Goal: Transaction & Acquisition: Download file/media

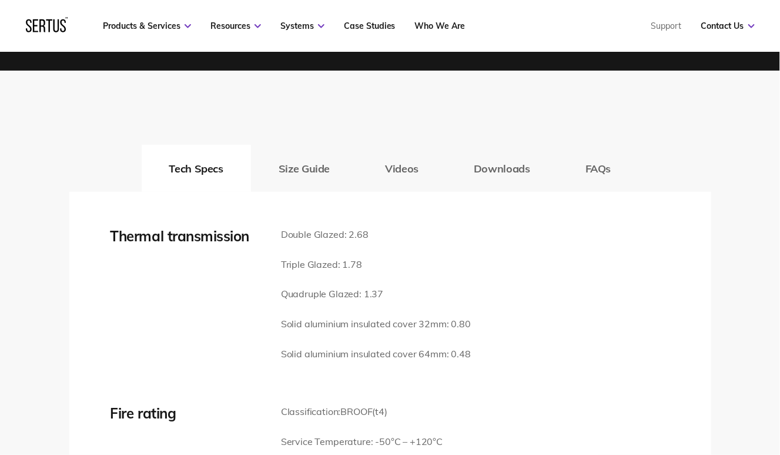
scroll to position [1647, 0]
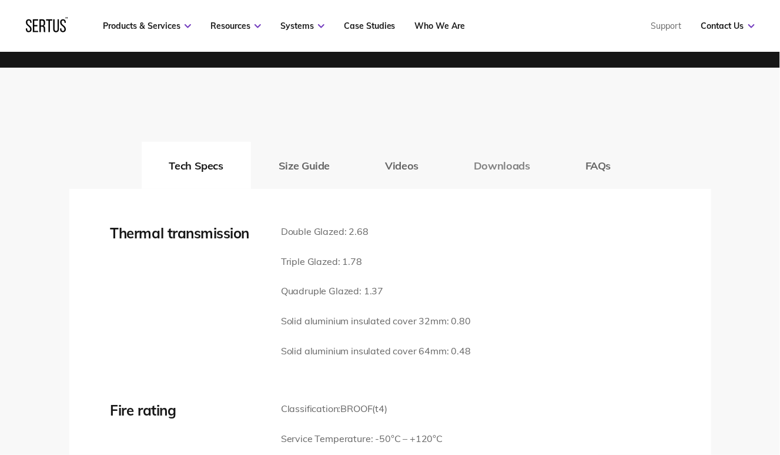
click at [522, 174] on button "Downloads" at bounding box center [502, 165] width 112 height 47
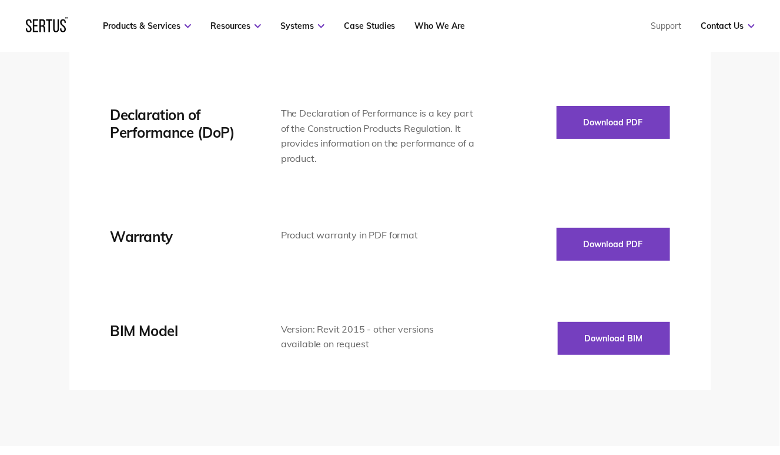
scroll to position [2117, 0]
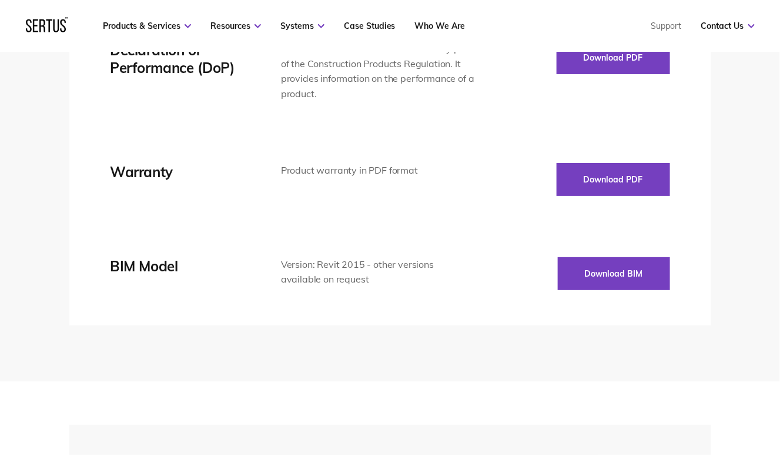
drag, startPoint x: 583, startPoint y: 269, endPoint x: 422, endPoint y: 277, distance: 161.3
click at [428, 277] on div "BIM Model Version: Revit 2015 - other versions available on request Download BIM" at bounding box center [391, 273] width 560 height 33
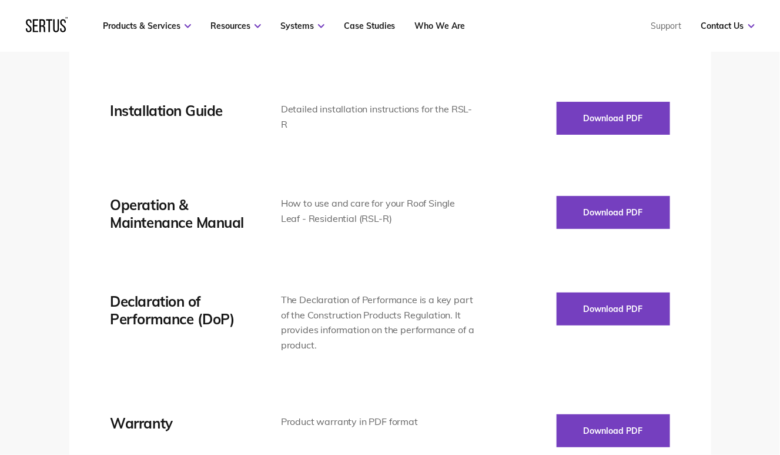
scroll to position [1764, 0]
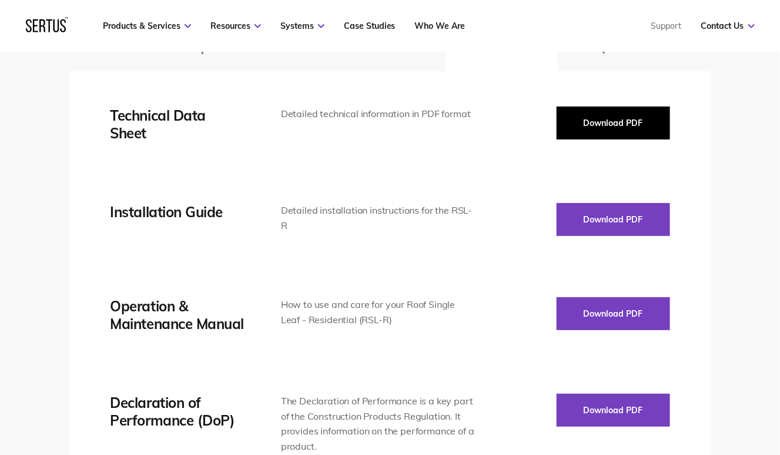
click at [622, 108] on button "Download PDF" at bounding box center [614, 122] width 114 height 33
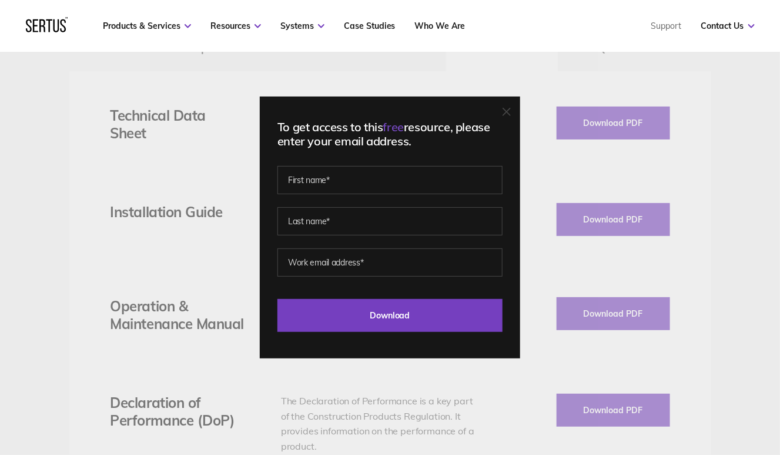
click at [515, 114] on div "To get access to this free resource, please enter your email address. Last Down…" at bounding box center [390, 227] width 261 height 262
drag, startPoint x: 510, startPoint y: 116, endPoint x: 512, endPoint y: 108, distance: 8.6
click at [510, 114] on div at bounding box center [507, 112] width 8 height 12
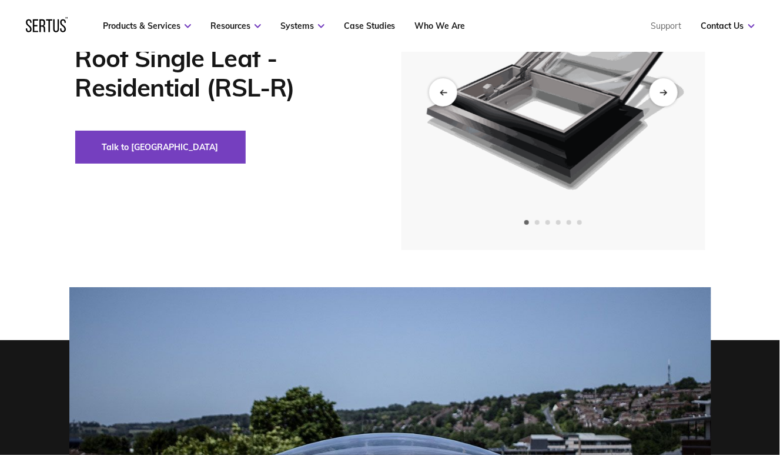
scroll to position [0, 0]
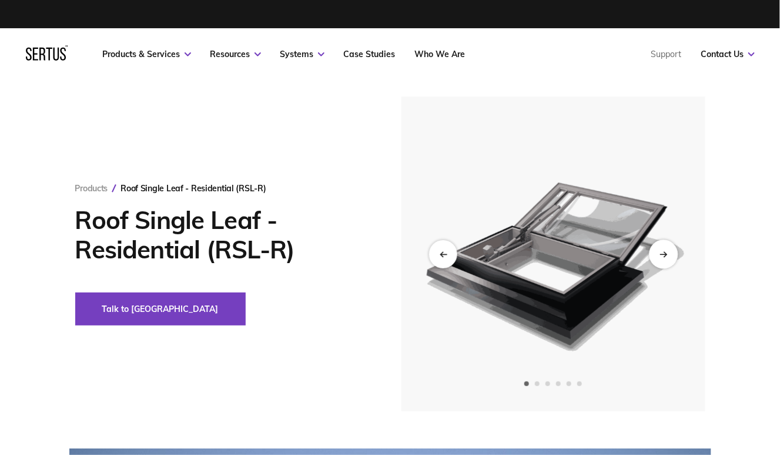
click at [669, 248] on div "Next slide" at bounding box center [663, 253] width 29 height 29
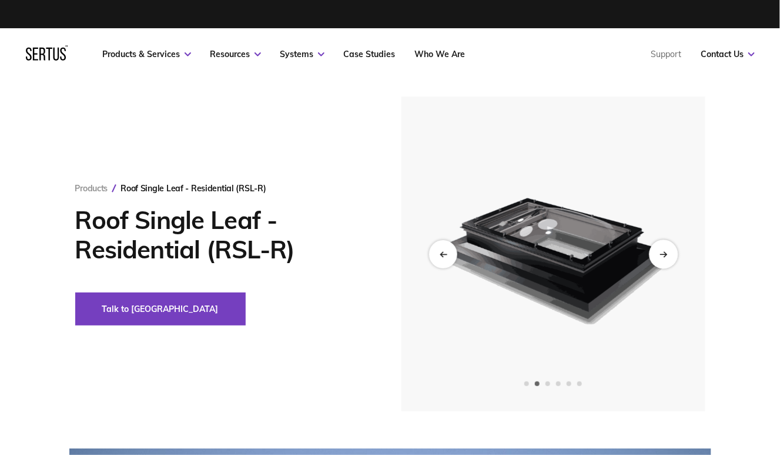
click at [668, 248] on div "Next slide" at bounding box center [663, 253] width 29 height 29
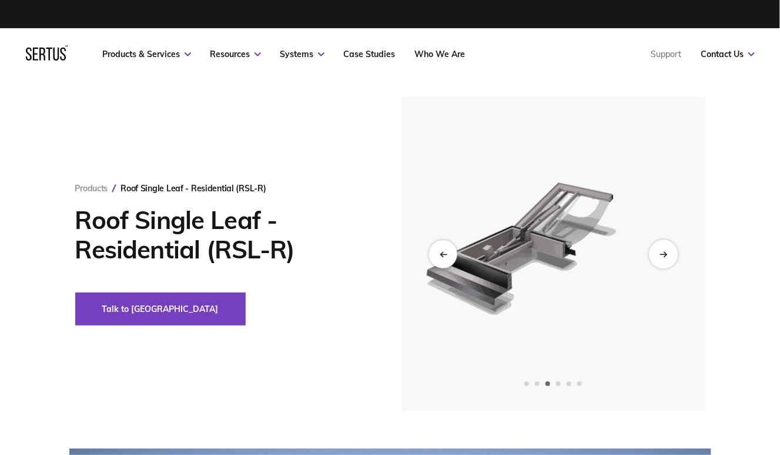
click at [668, 248] on div "Next slide" at bounding box center [663, 253] width 29 height 29
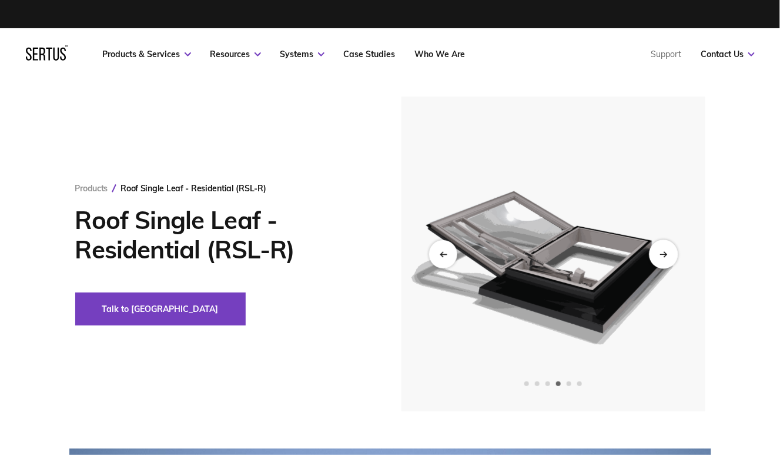
click at [668, 248] on div "Next slide" at bounding box center [663, 253] width 29 height 29
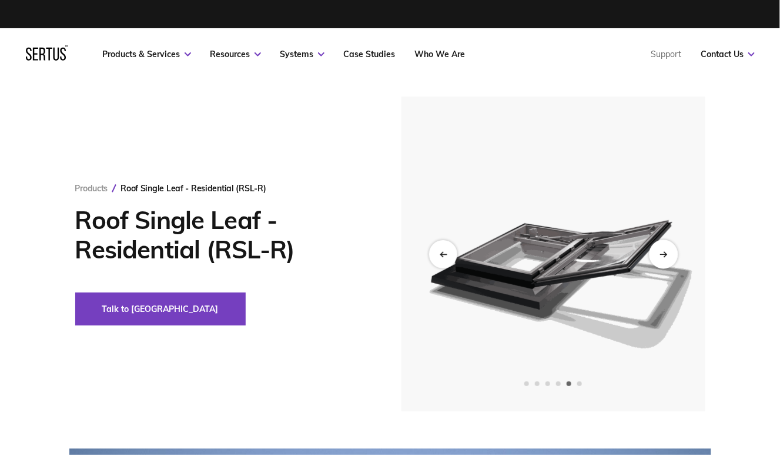
click at [668, 248] on div "Next slide" at bounding box center [663, 253] width 29 height 29
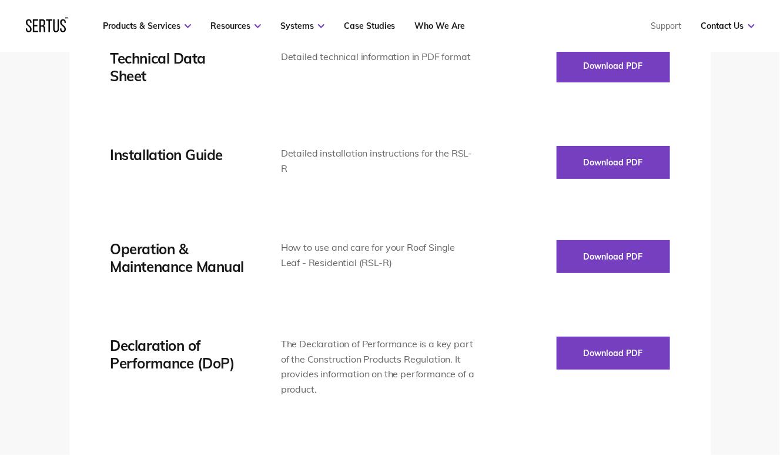
scroll to position [1764, 0]
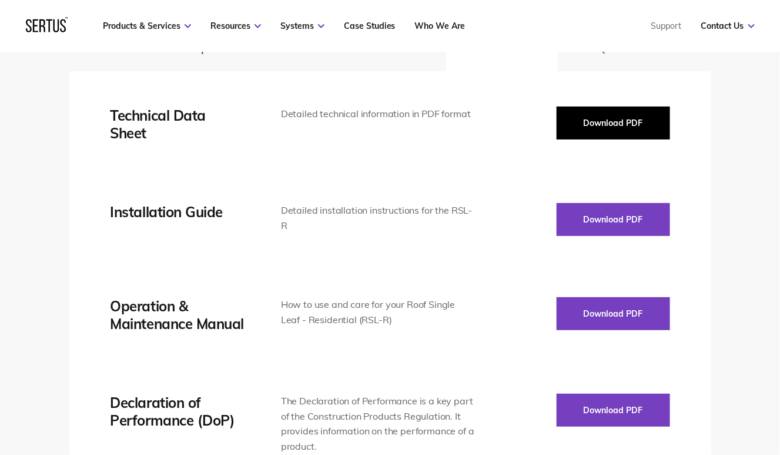
click at [610, 129] on button "Download PDF" at bounding box center [614, 122] width 114 height 33
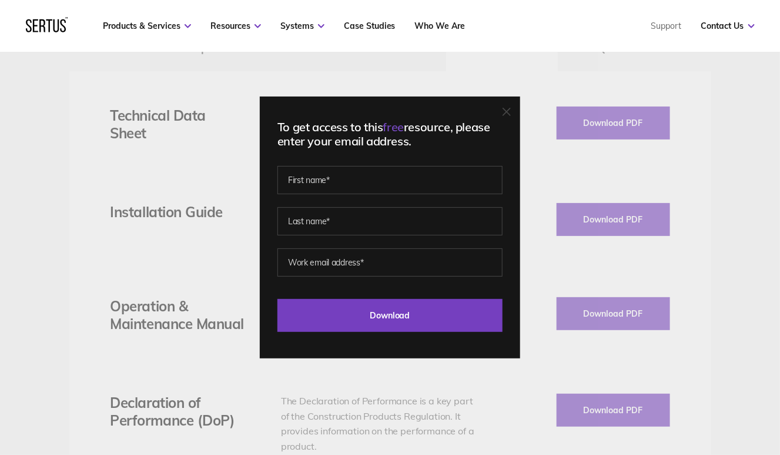
click at [368, 195] on fieldset at bounding box center [390, 213] width 225 height 82
click at [366, 181] on input "text" at bounding box center [390, 180] width 225 height 28
type input "[PERSON_NAME]"
type input "Kothari"
type input "[EMAIL_ADDRESS][DOMAIN_NAME]"
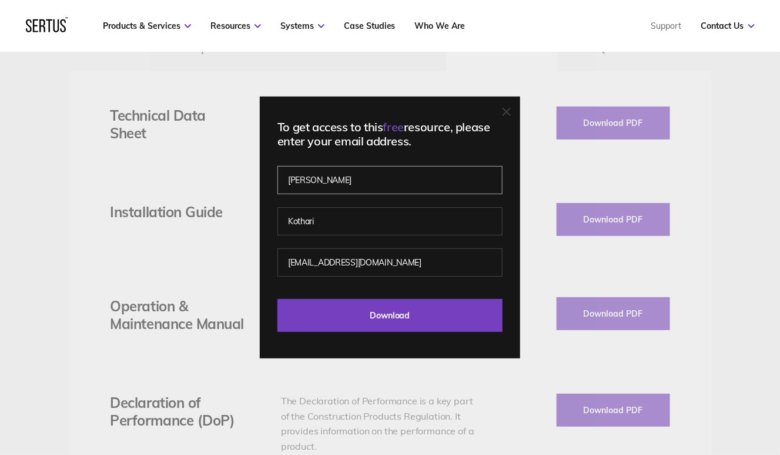
drag, startPoint x: 322, startPoint y: 173, endPoint x: 351, endPoint y: 188, distance: 31.6
click at [358, 179] on input "[PERSON_NAME]" at bounding box center [390, 180] width 225 height 28
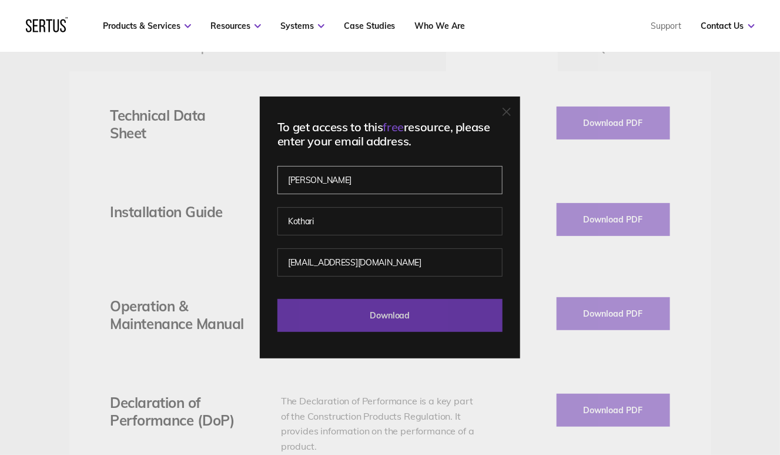
type input "[PERSON_NAME]"
click at [378, 320] on input "Download" at bounding box center [390, 315] width 225 height 33
